Goal: Information Seeking & Learning: Learn about a topic

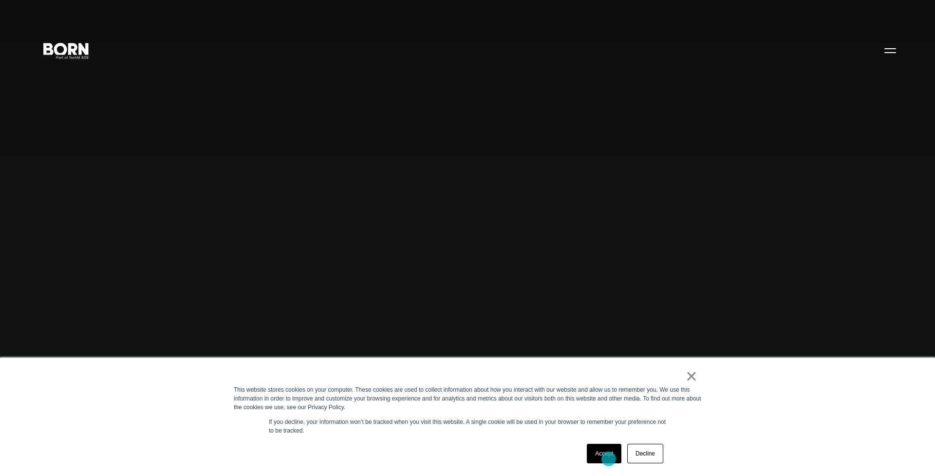
click at [609, 459] on link "Accept" at bounding box center [604, 453] width 35 height 19
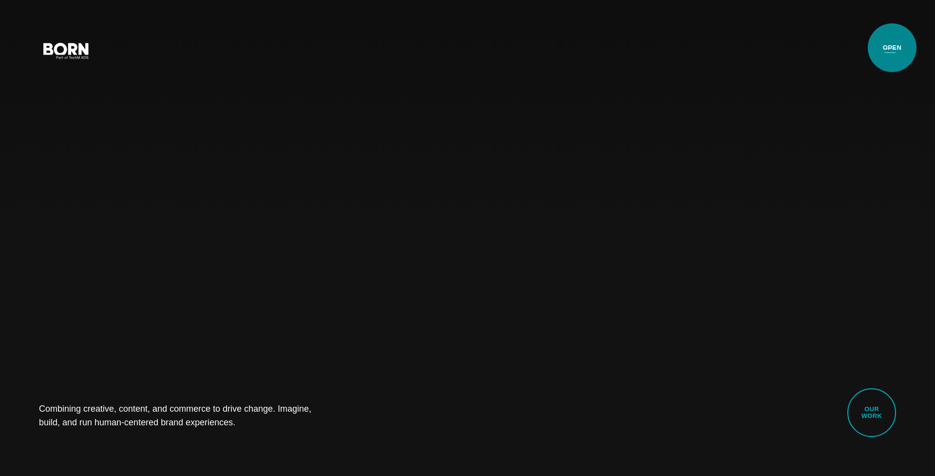
click at [893, 48] on button "Primary Menu" at bounding box center [890, 50] width 23 height 20
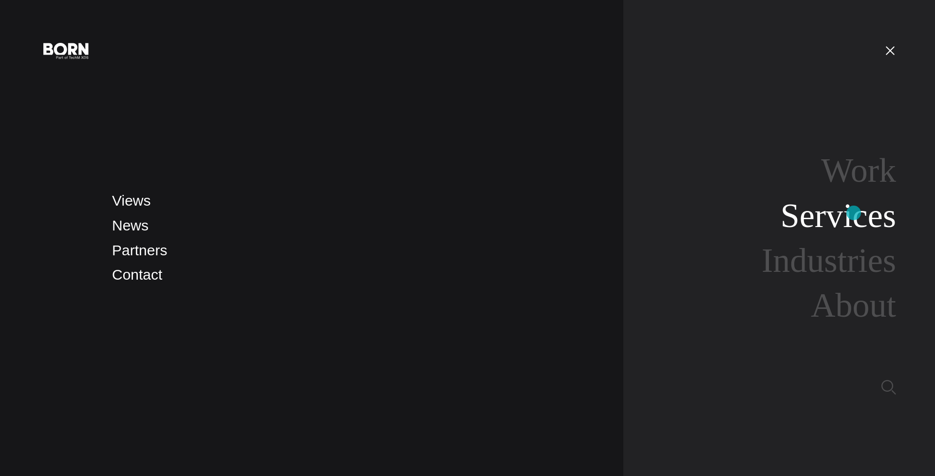
click at [854, 213] on link "Services" at bounding box center [838, 216] width 115 height 38
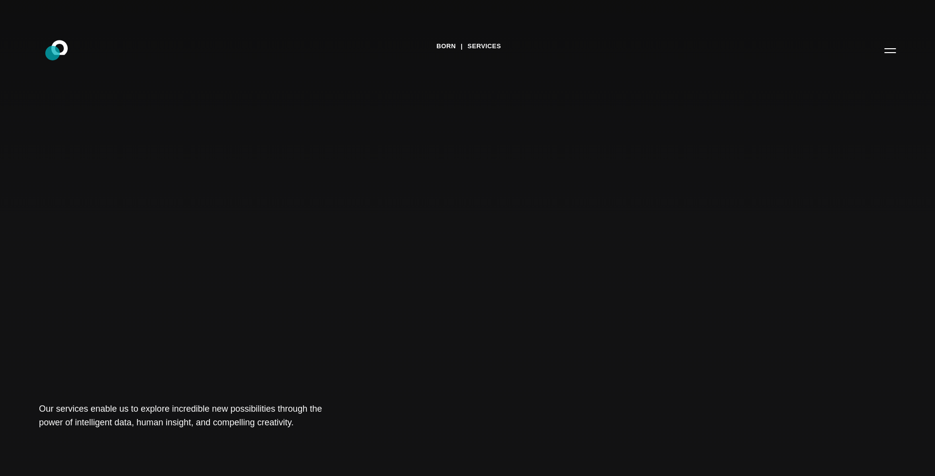
click at [53, 53] on icon ".st0{display:none;} .st1{display:inline;} .st2{font-family:'HelveticaNeue-Mediu…" at bounding box center [66, 50] width 62 height 25
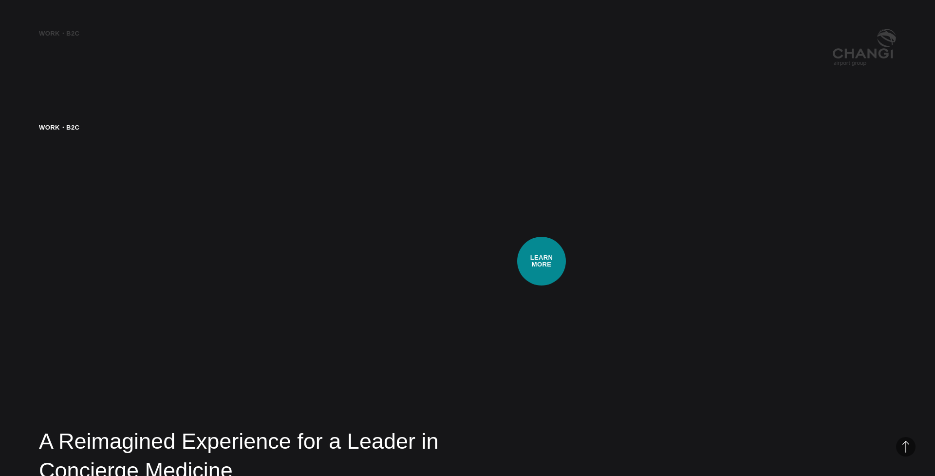
scroll to position [2416, 0]
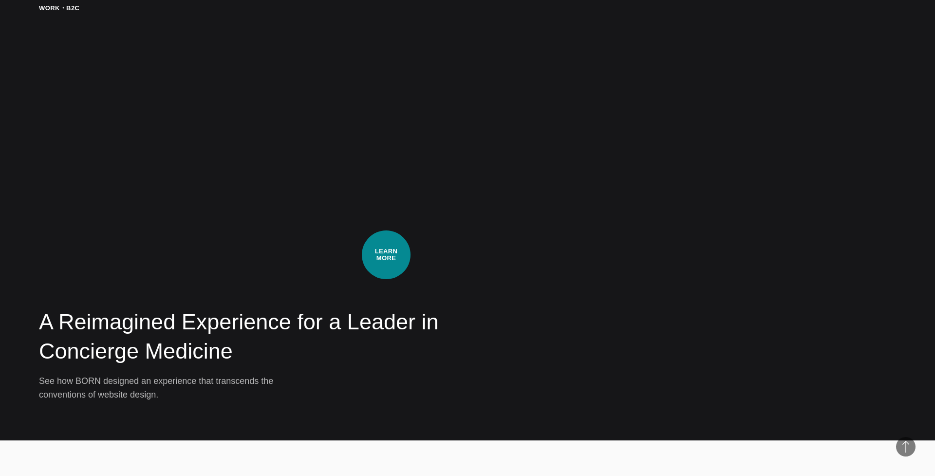
click at [386, 255] on div "A Reimagined Experience for a Leader in Concierge Medicine See how BORN designe…" at bounding box center [467, 202] width 857 height 398
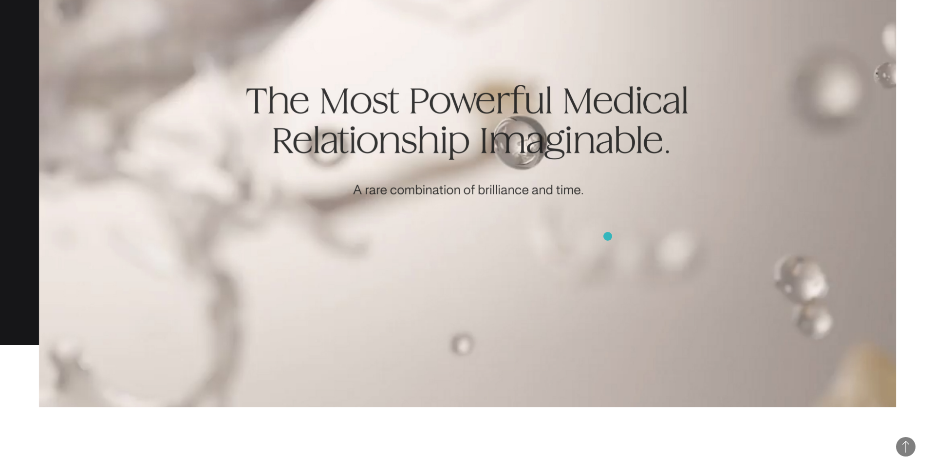
scroll to position [1166, 0]
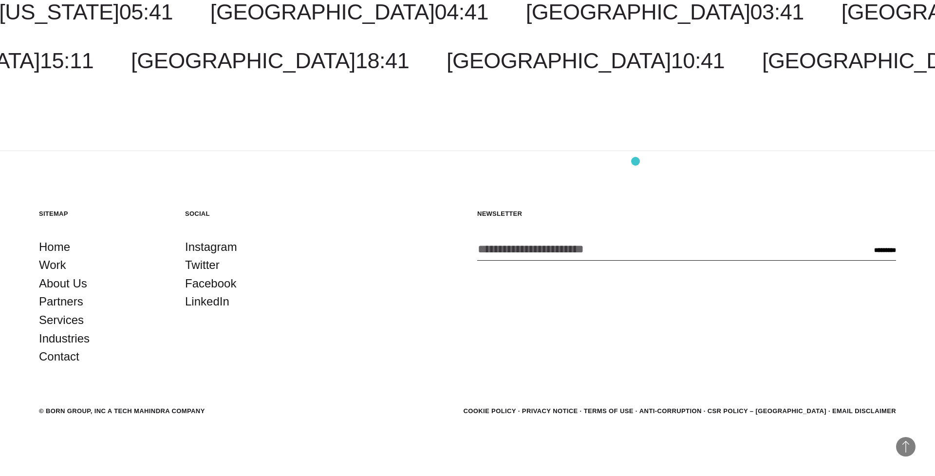
scroll to position [2050, 0]
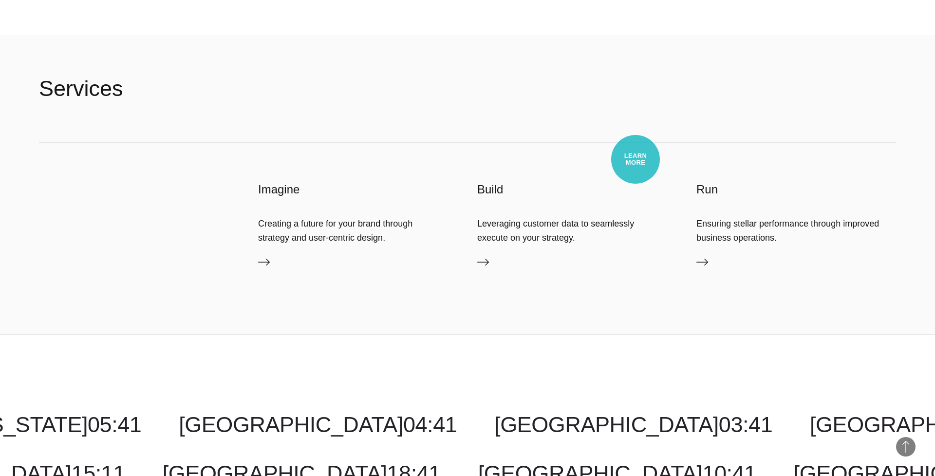
scroll to position [2893, 0]
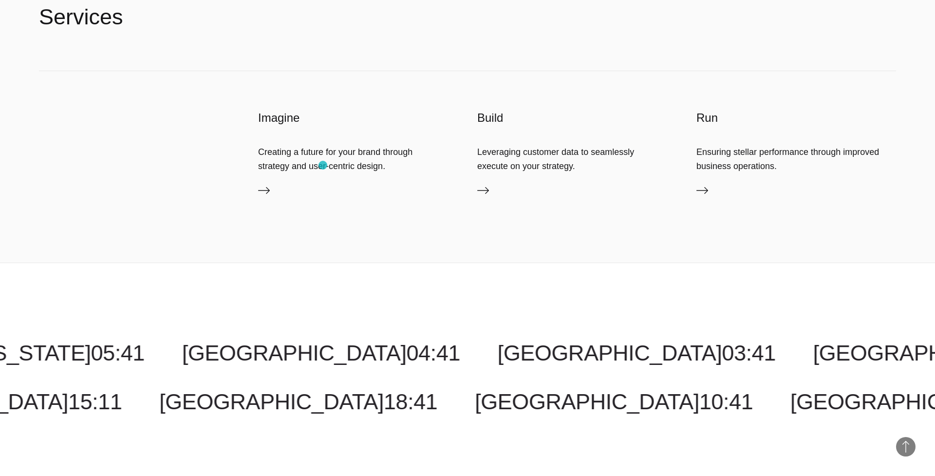
click at [323, 165] on div "Creating a future for your brand through strategy and user-centric design." at bounding box center [358, 158] width 200 height 27
click at [263, 195] on icon at bounding box center [264, 191] width 12 height 12
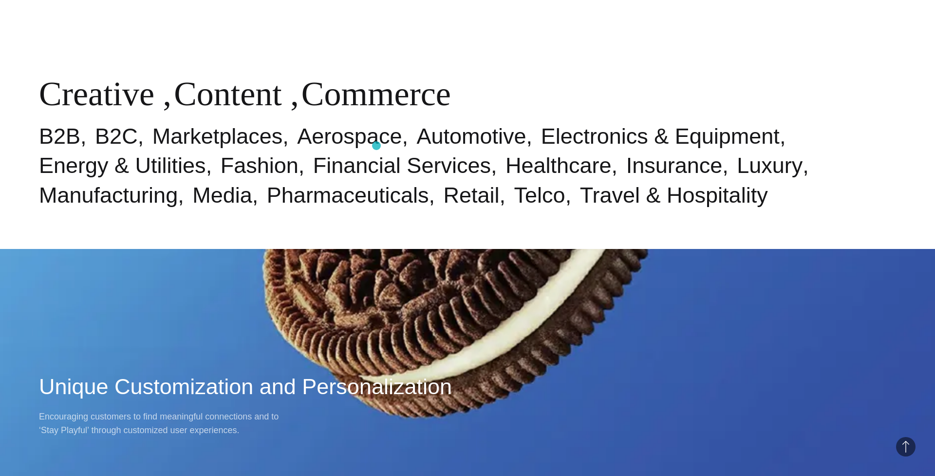
scroll to position [864, 0]
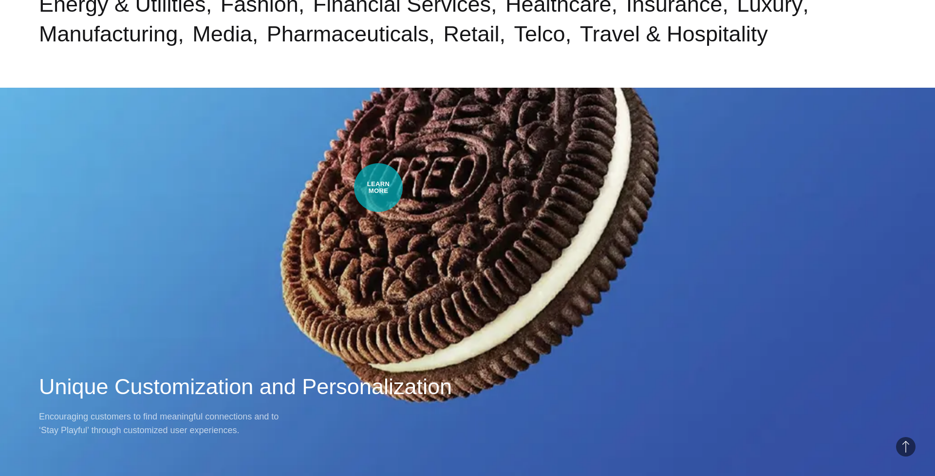
click at [379, 188] on div "Work・Ecom Unique Customization and Personalization Encouraging customers to fin…" at bounding box center [467, 238] width 935 height 476
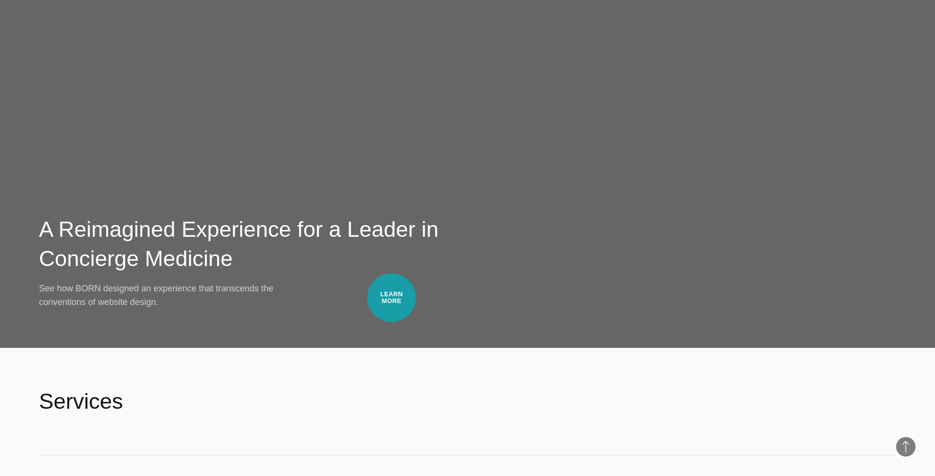
scroll to position [2509, 0]
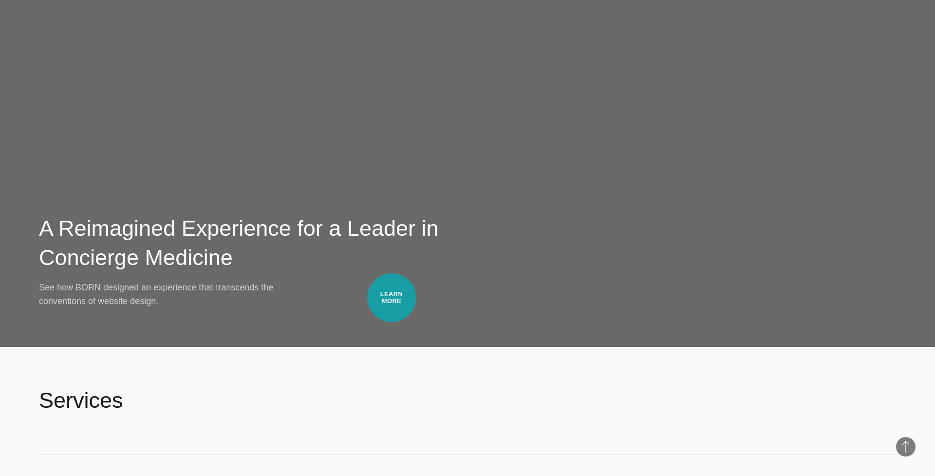
click at [392, 298] on div "A Reimagined Experience for a Leader in Concierge Medicine See how BORN designe…" at bounding box center [273, 261] width 469 height 94
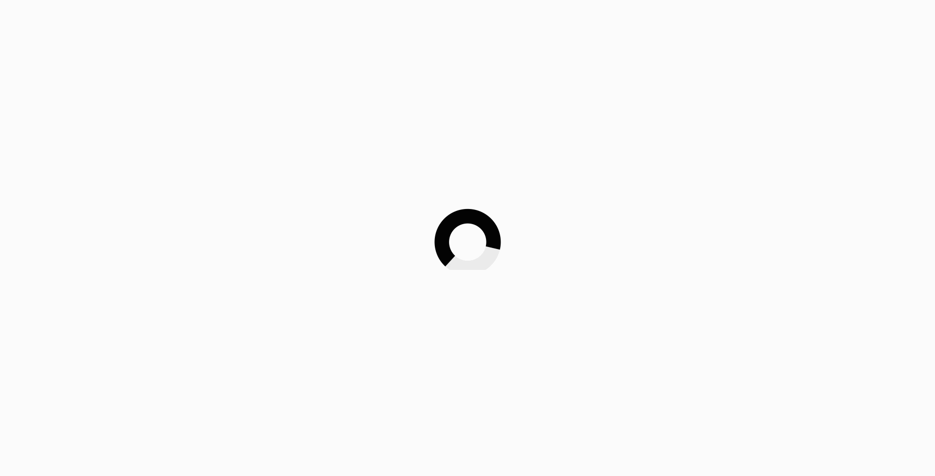
scroll to position [515, 0]
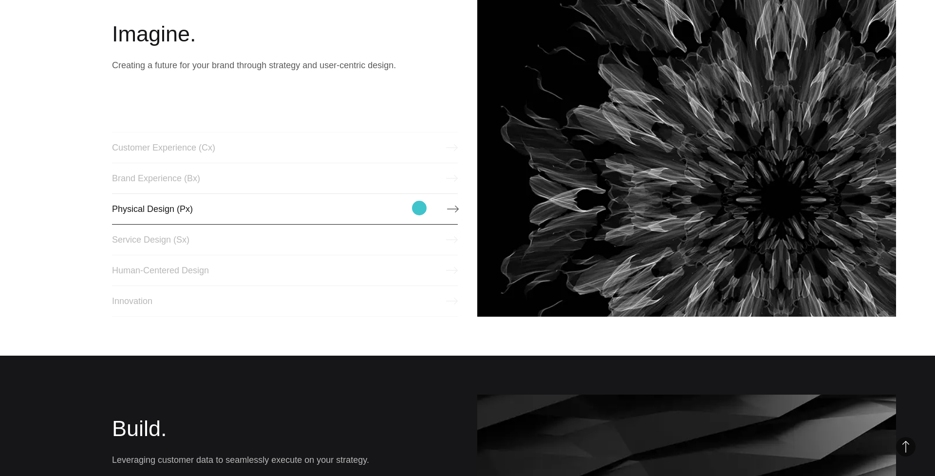
click at [419, 208] on link "Physical Design (Px)" at bounding box center [285, 208] width 346 height 31
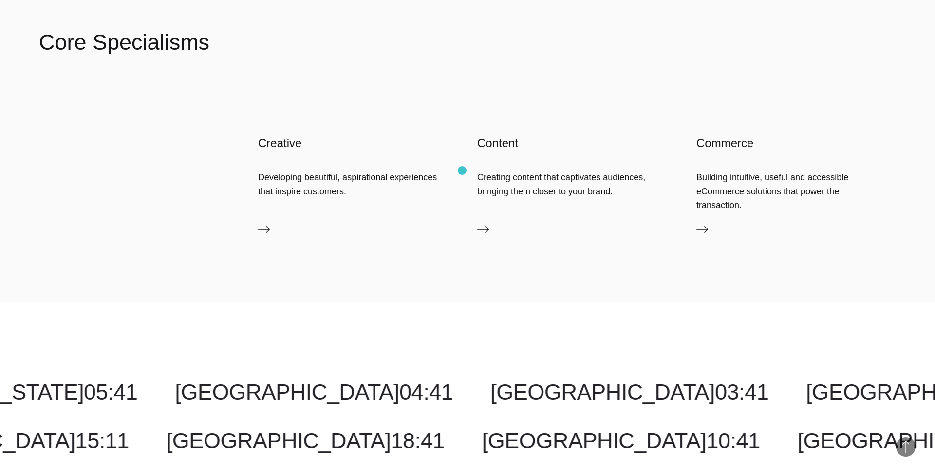
scroll to position [1686, 0]
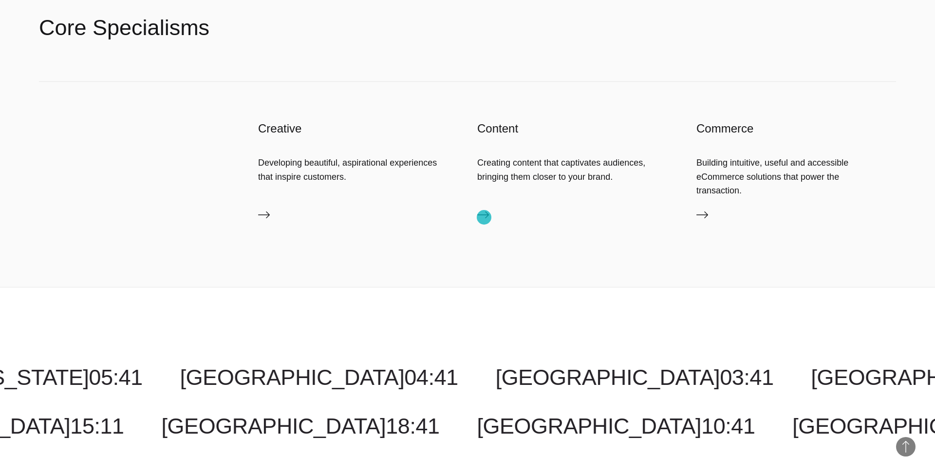
click at [484, 217] on icon at bounding box center [483, 215] width 12 height 12
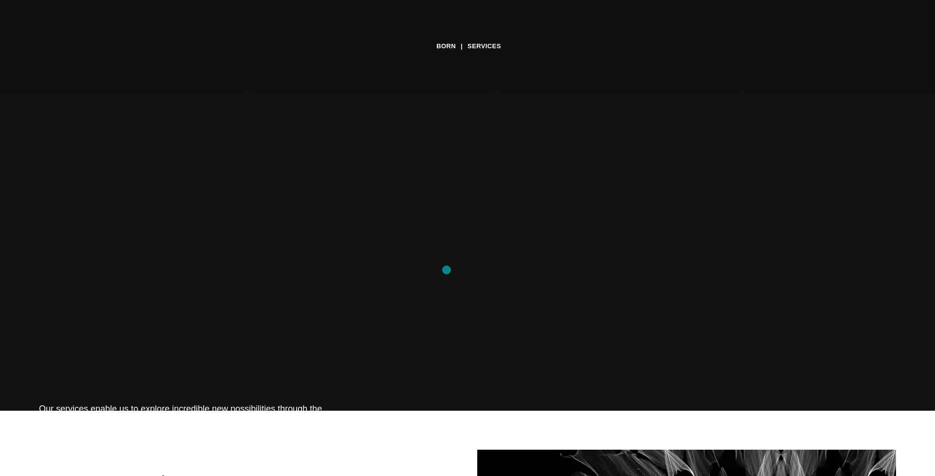
scroll to position [0, 0]
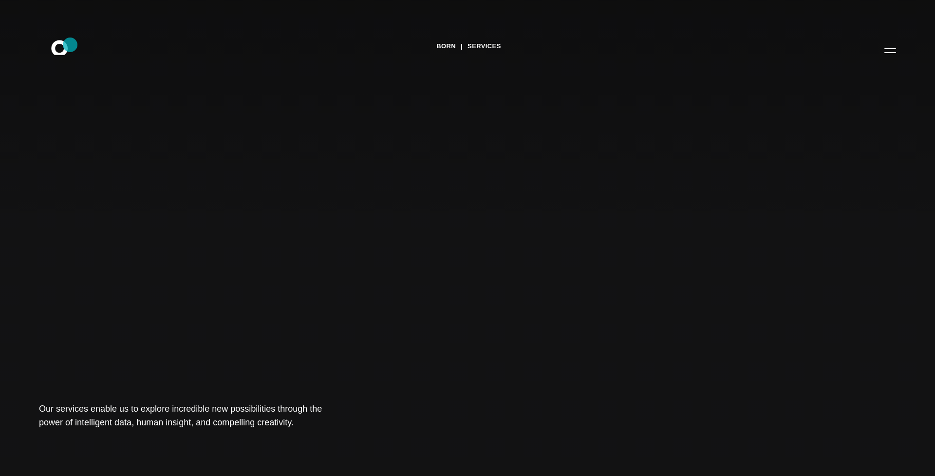
click at [71, 47] on icon ".st0{display:none;} .st1{display:inline;} .st2{font-family:'HelveticaNeue-Mediu…" at bounding box center [66, 50] width 62 height 25
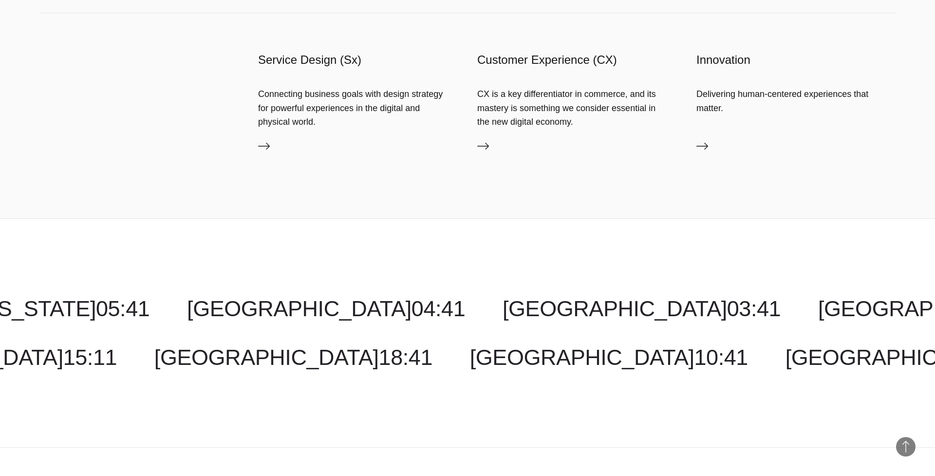
scroll to position [1371, 0]
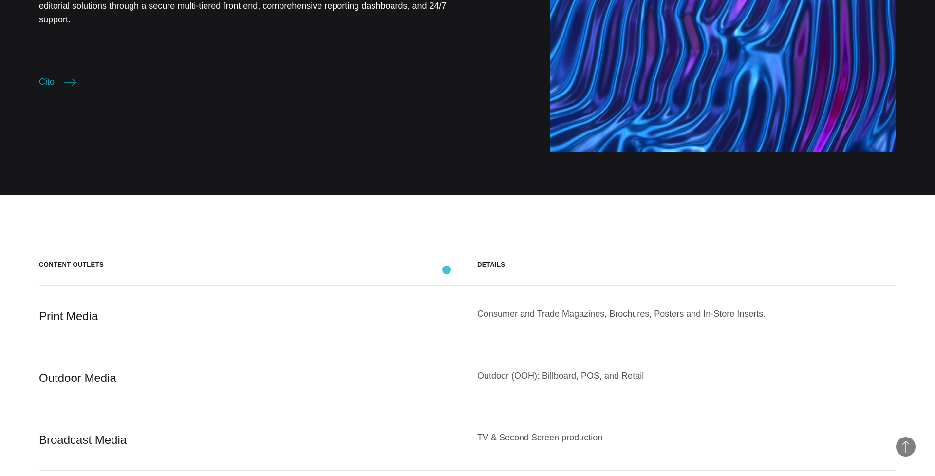
scroll to position [1611, 0]
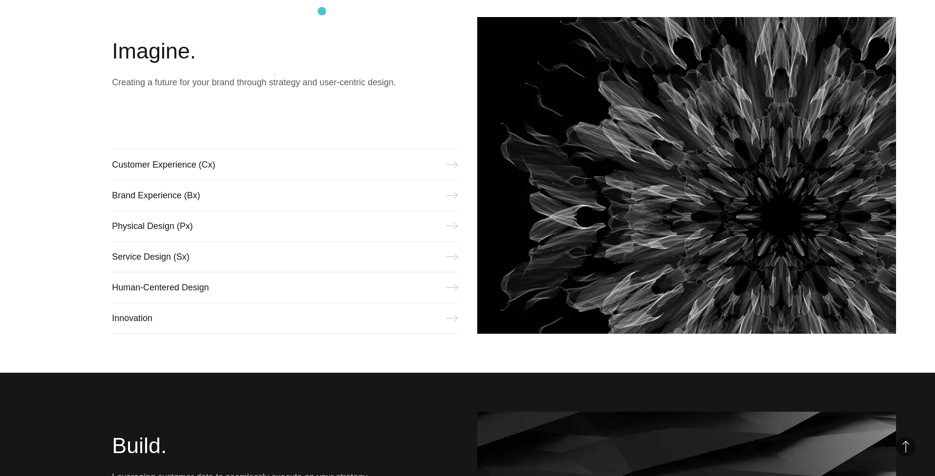
scroll to position [515, 0]
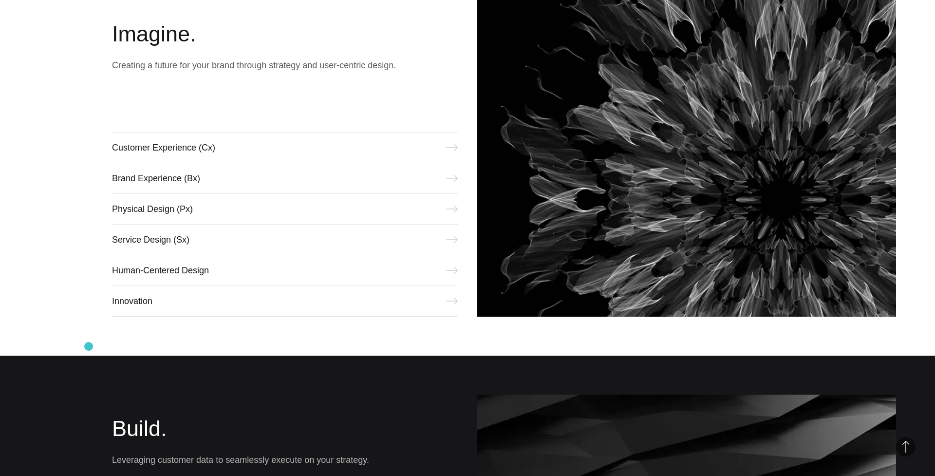
click at [89, 346] on div "Imagine. Creating a future for your brand through strategy and user-centric des…" at bounding box center [467, 158] width 935 height 395
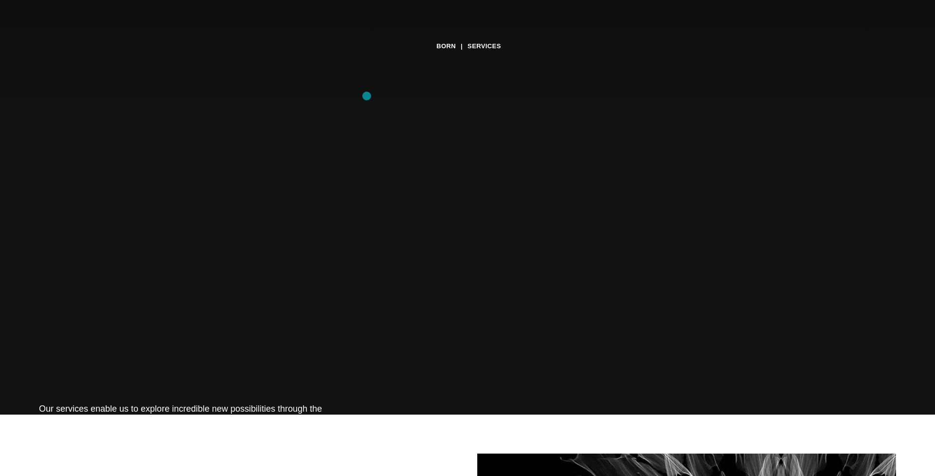
scroll to position [0, 0]
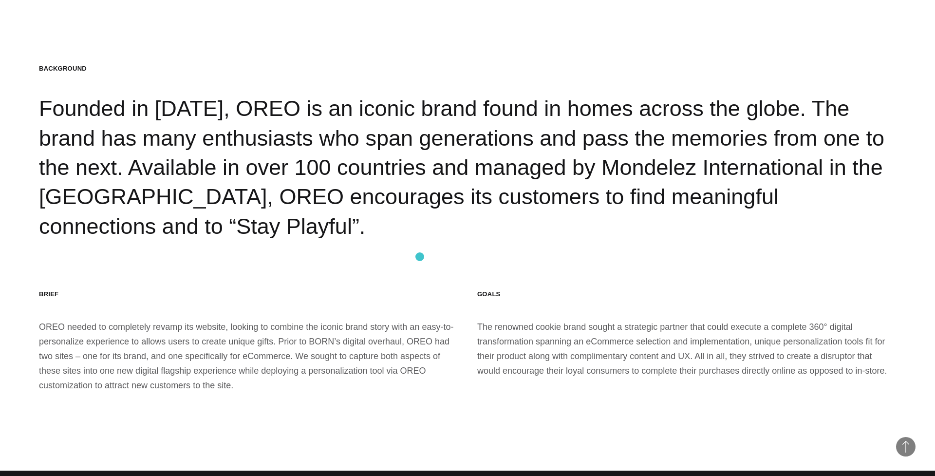
scroll to position [1597, 0]
